Goal: Navigation & Orientation: Find specific page/section

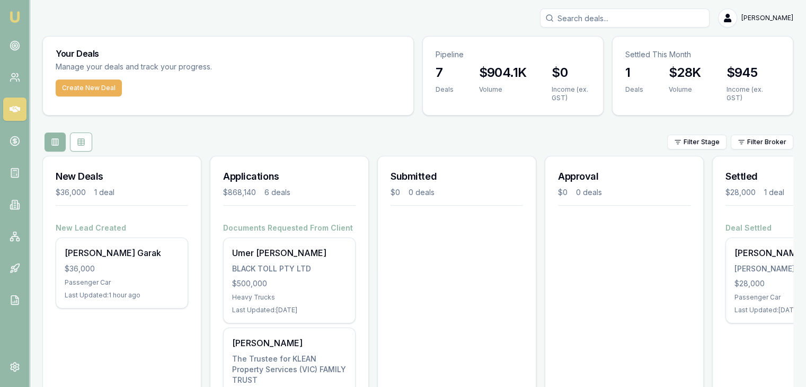
click at [2, 47] on nav "Emu Broker" at bounding box center [14, 160] width 29 height 320
click at [18, 47] on circle at bounding box center [14, 45] width 9 height 9
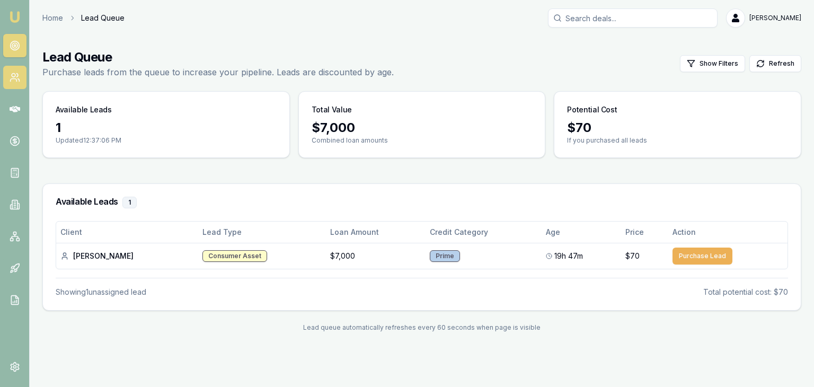
click at [17, 82] on icon at bounding box center [15, 77] width 11 height 11
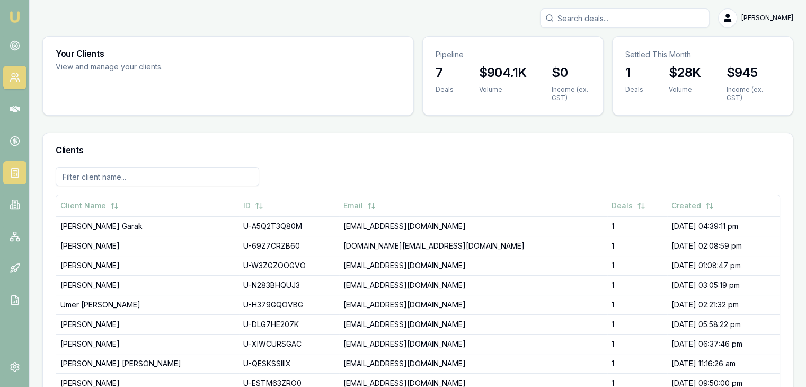
click at [12, 179] on link at bounding box center [14, 172] width 23 height 23
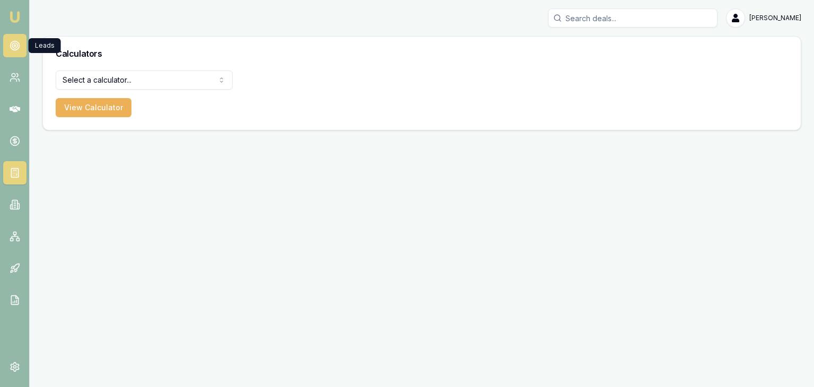
click at [15, 46] on circle at bounding box center [15, 46] width 2 height 2
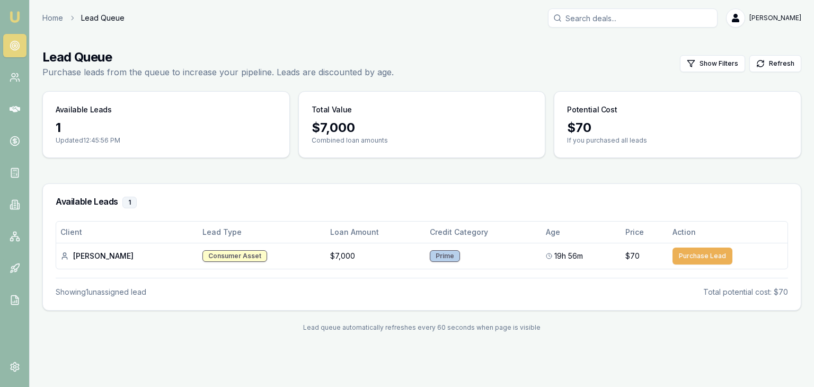
click at [22, 12] on link "Emu Broker" at bounding box center [14, 16] width 17 height 17
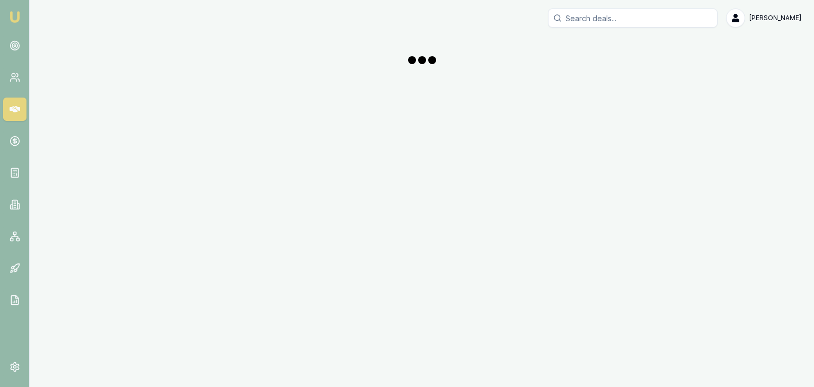
click at [19, 15] on img at bounding box center [14, 17] width 13 height 13
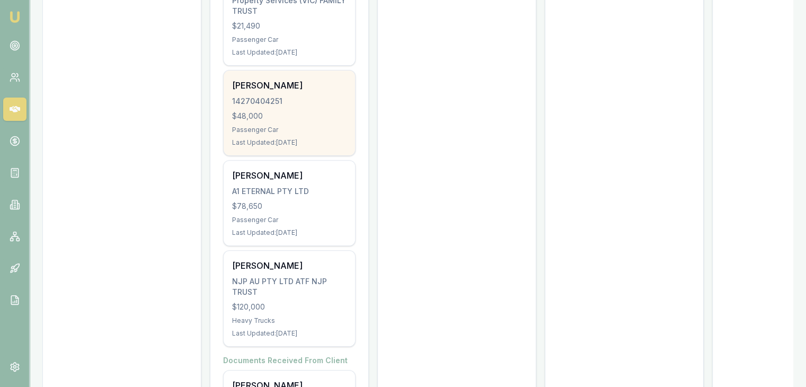
scroll to position [392, 0]
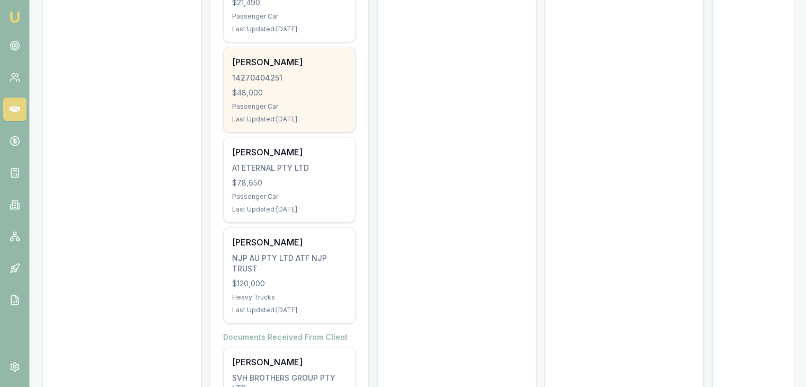
click at [293, 90] on div "Harjinder Singh 14270404251 $48,000 Passenger Car Last Updated: 27 days ago" at bounding box center [289, 89] width 131 height 85
